Goal: Task Accomplishment & Management: Use online tool/utility

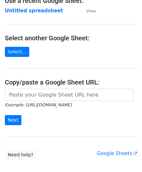
scroll to position [65, 0]
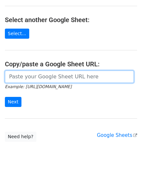
click at [34, 80] on input "url" at bounding box center [69, 77] width 129 height 12
paste input "https://docs.google.com/spreadsheets/d/1vx3TS-I-lM7sgjWWax71a0FdPogC_9FInaslQ76…"
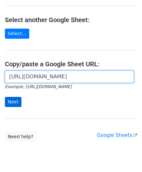
scroll to position [0, 136]
type input "https://docs.google.com/spreadsheets/d/1vx3TS-I-lM7sgjWWax71a0FdPogC_9FInaslQ76…"
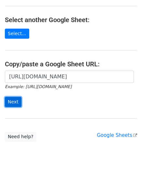
click at [12, 101] on input "Next" at bounding box center [13, 102] width 17 height 10
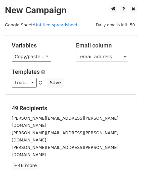
scroll to position [79, 0]
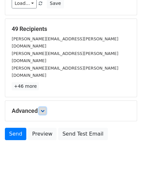
click at [43, 107] on link at bounding box center [42, 110] width 7 height 7
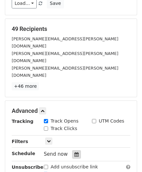
click at [75, 152] on icon at bounding box center [76, 154] width 4 height 5
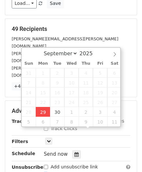
type input "[DATE] 12:00"
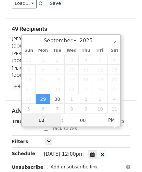
paste input "Hour"
type input "2"
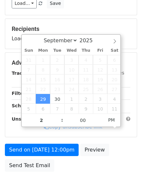
type input "[DATE] 14:00"
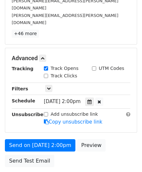
scroll to position [158, 0]
